Goal: Information Seeking & Learning: Compare options

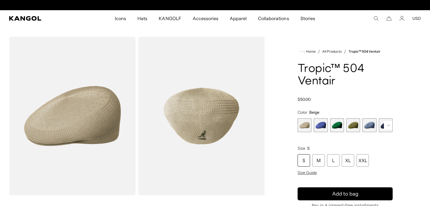
scroll to position [0, 117]
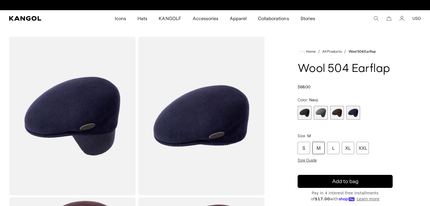
scroll to position [0, 117]
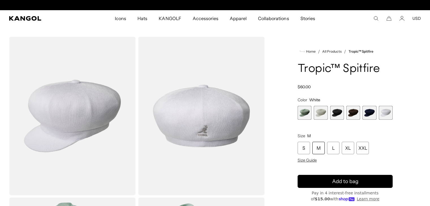
scroll to position [0, 117]
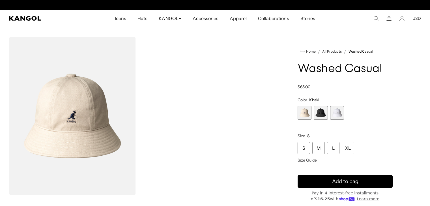
scroll to position [0, 117]
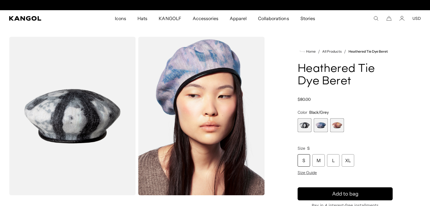
scroll to position [0, 117]
